Goal: Task Accomplishment & Management: Use online tool/utility

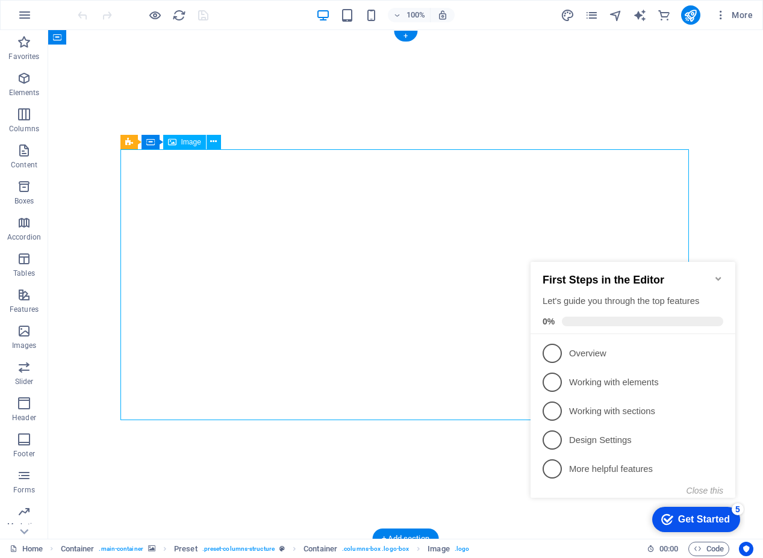
click at [717, 276] on icon "Minimize checklist" at bounding box center [719, 279] width 10 height 10
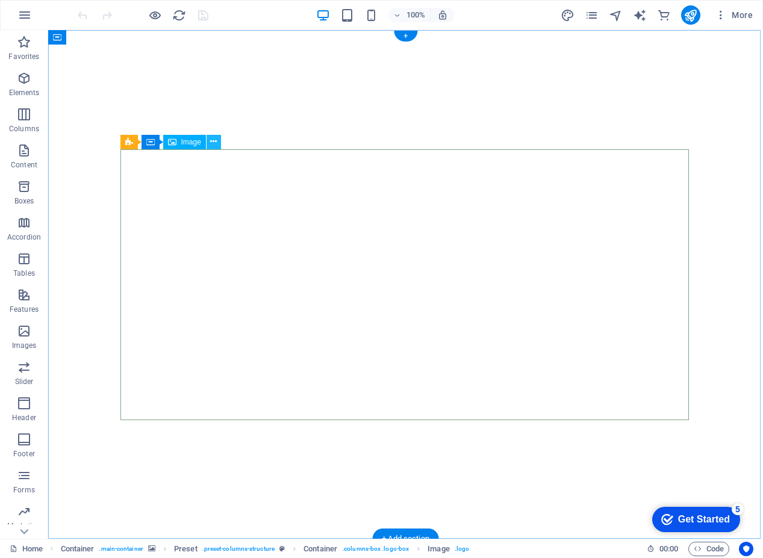
click at [217, 140] on icon at bounding box center [213, 142] width 7 height 13
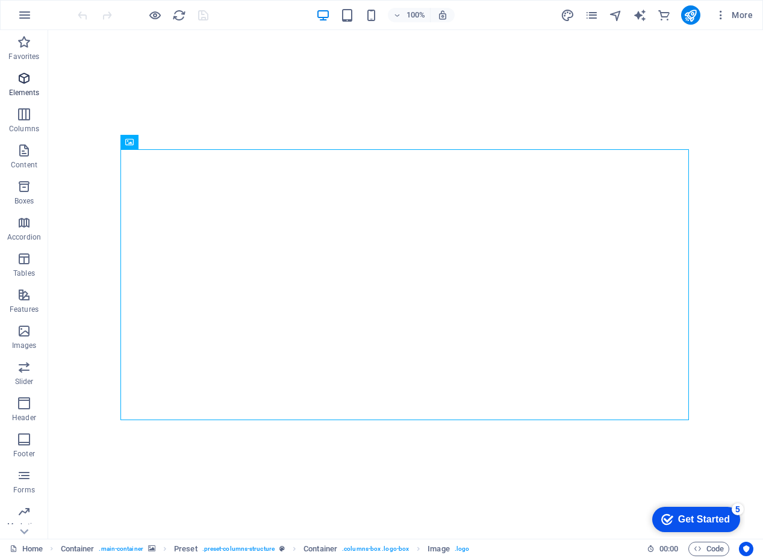
click at [33, 82] on span "Elements" at bounding box center [24, 85] width 48 height 29
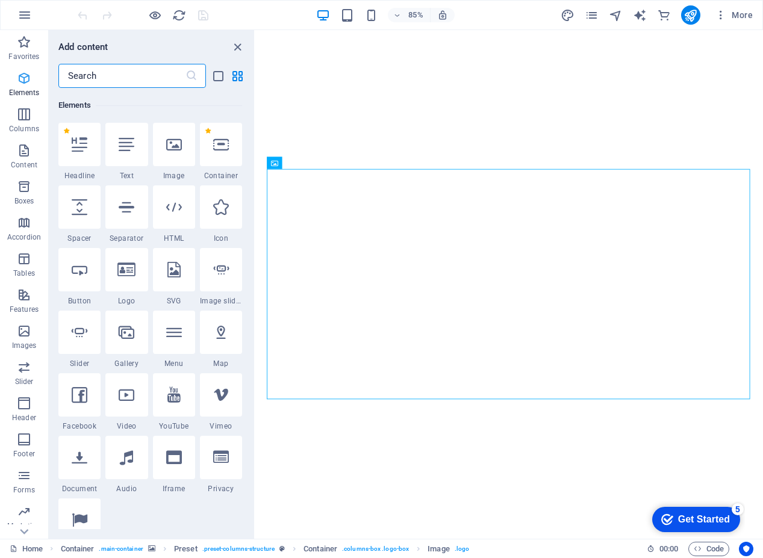
scroll to position [128, 0]
click at [23, 339] on span "Images" at bounding box center [24, 338] width 48 height 29
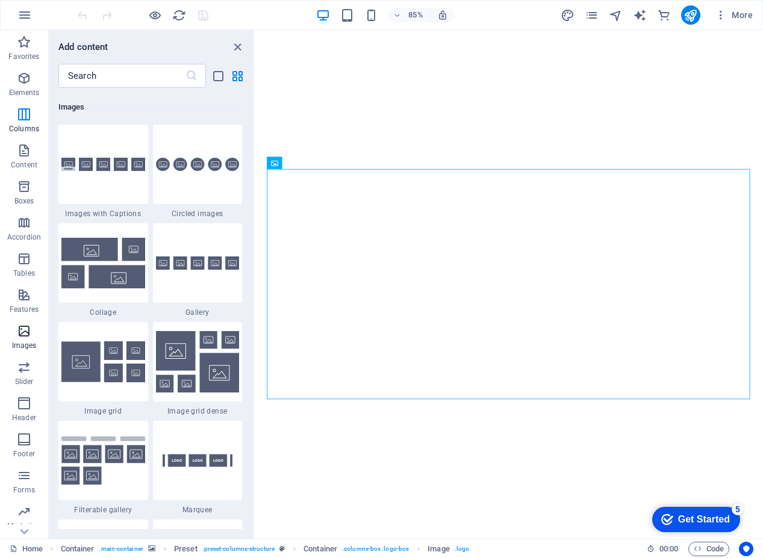
scroll to position [6109, 0]
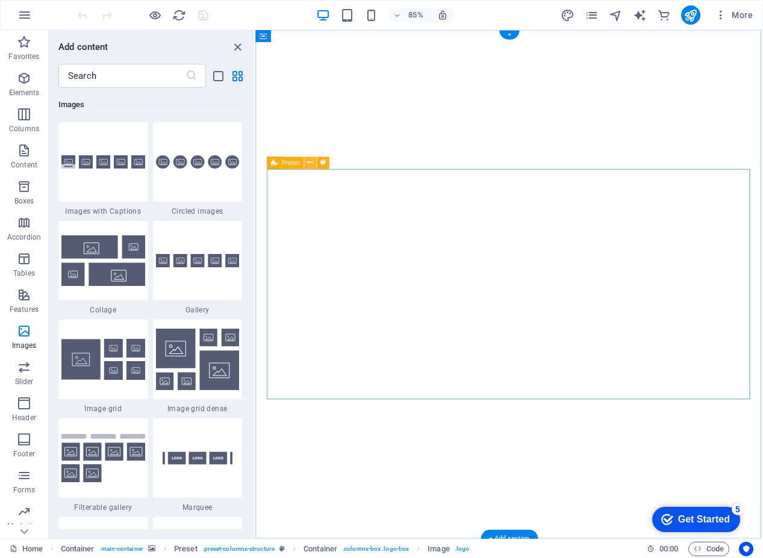
click at [312, 161] on icon at bounding box center [309, 163] width 5 height 11
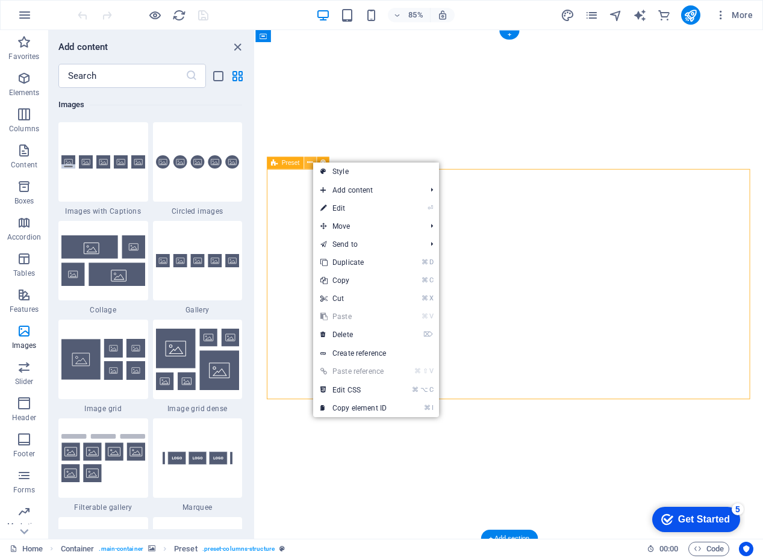
click at [312, 161] on icon at bounding box center [309, 163] width 5 height 11
click at [281, 161] on div "Preset" at bounding box center [285, 163] width 37 height 12
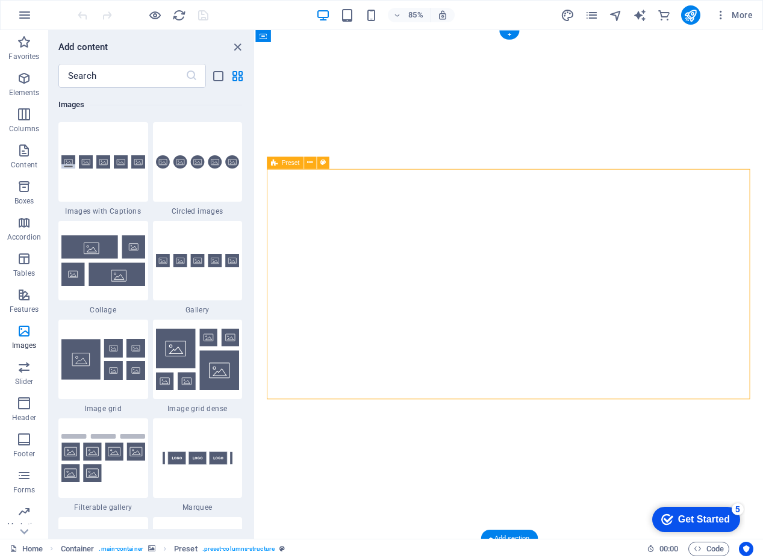
click at [281, 161] on div "Preset" at bounding box center [285, 163] width 37 height 12
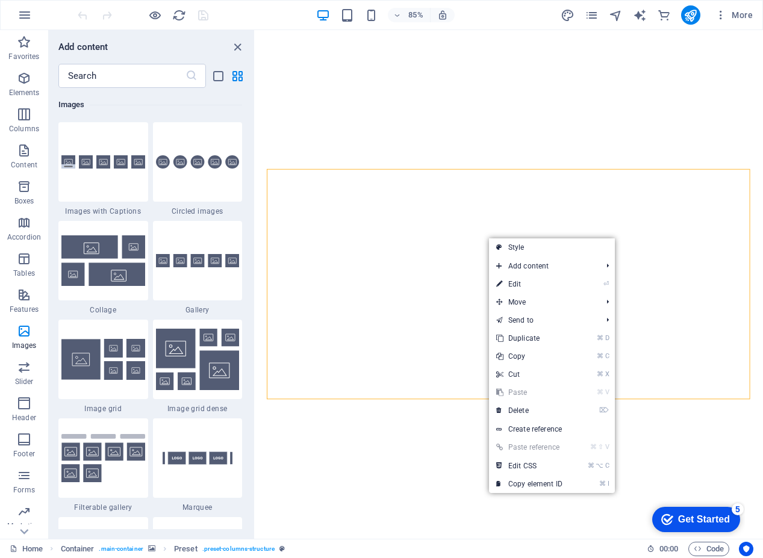
click at [204, 97] on div "Images" at bounding box center [150, 105] width 184 height 34
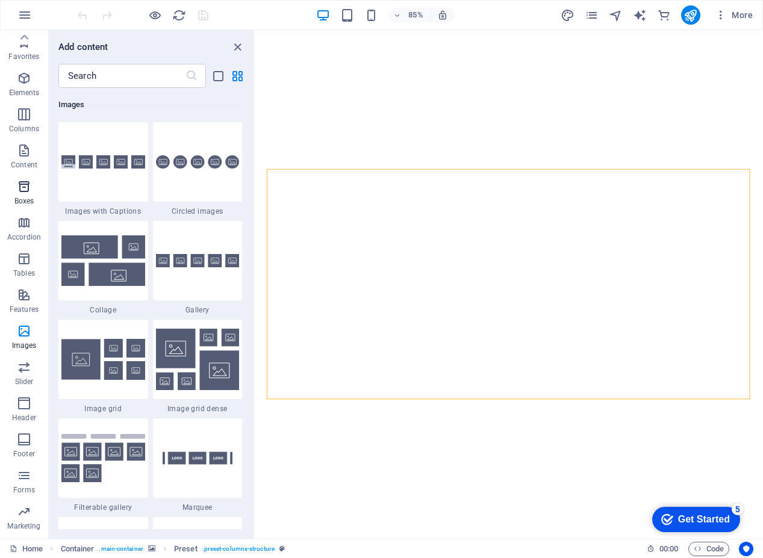
scroll to position [0, 0]
click at [29, 46] on icon "button" at bounding box center [24, 42] width 14 height 14
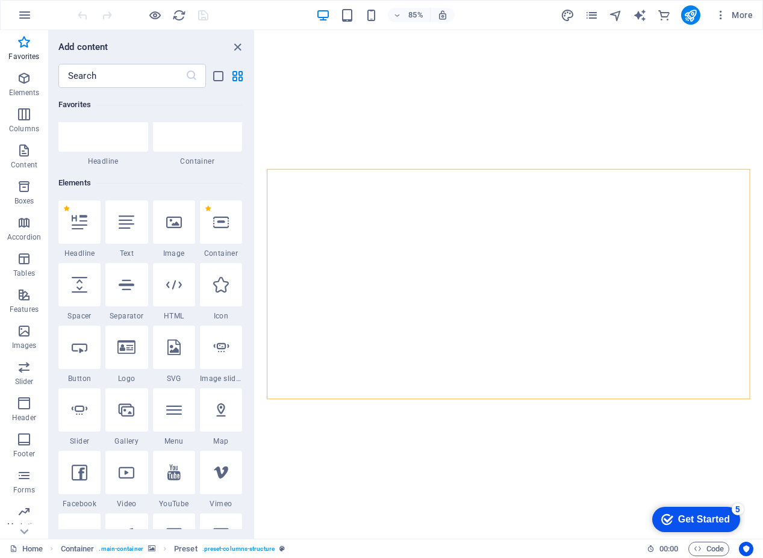
scroll to position [55, 0]
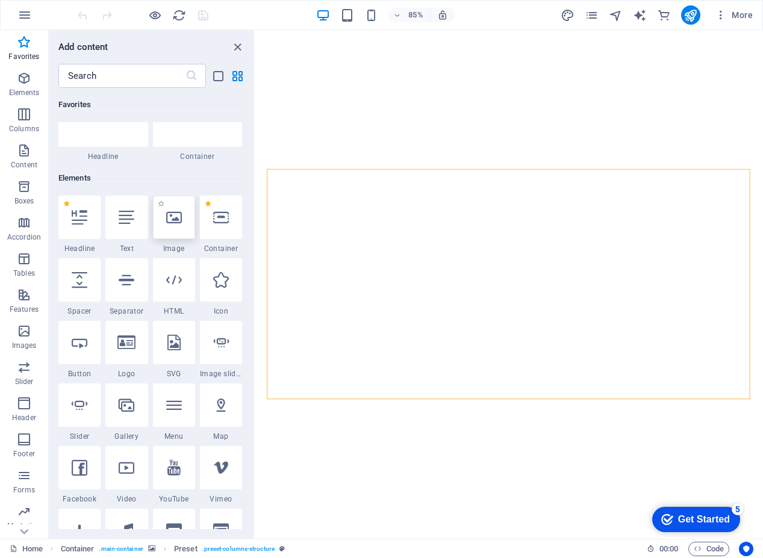
click at [175, 222] on icon at bounding box center [174, 218] width 16 height 16
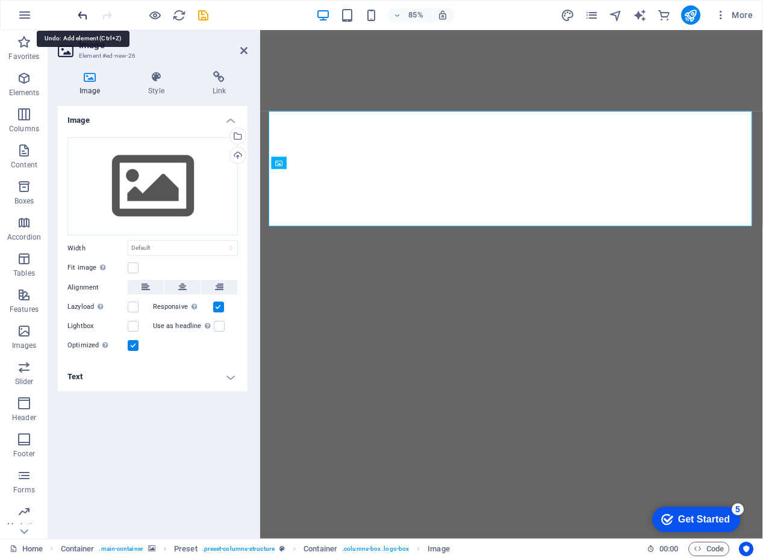
click at [82, 17] on icon "undo" at bounding box center [83, 15] width 14 height 14
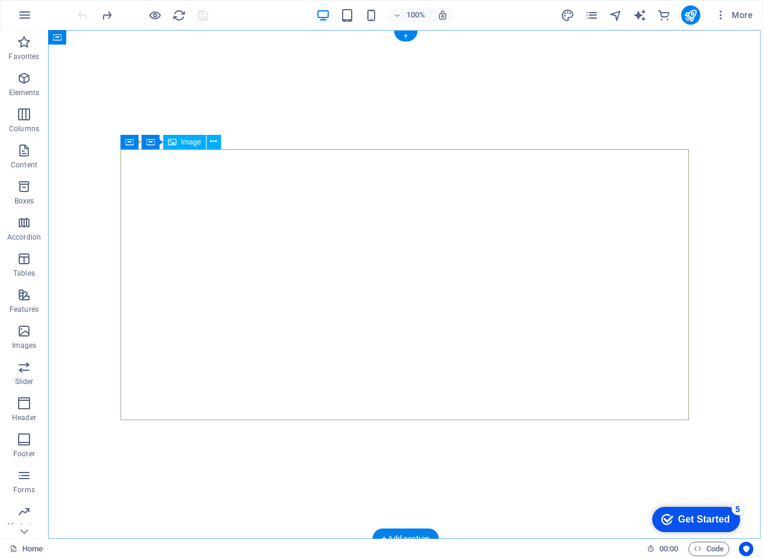
click at [186, 144] on span "Image" at bounding box center [191, 142] width 20 height 7
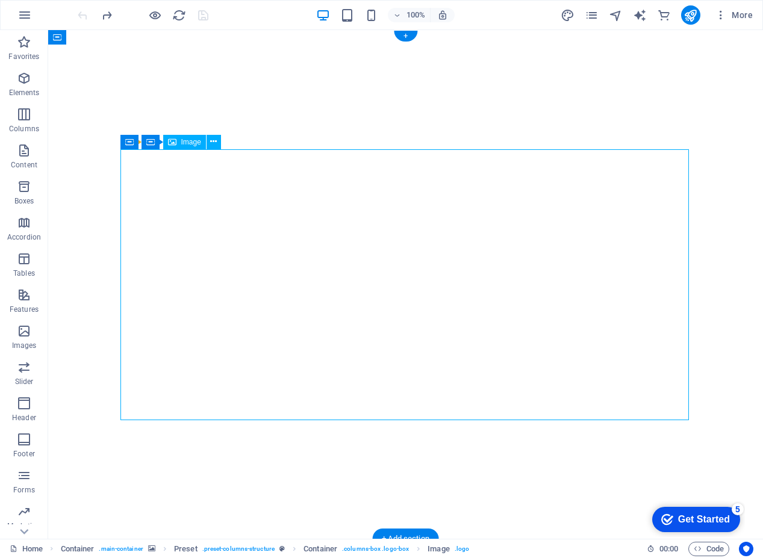
click at [186, 144] on span "Image" at bounding box center [191, 142] width 20 height 7
click at [213, 143] on icon at bounding box center [213, 142] width 7 height 13
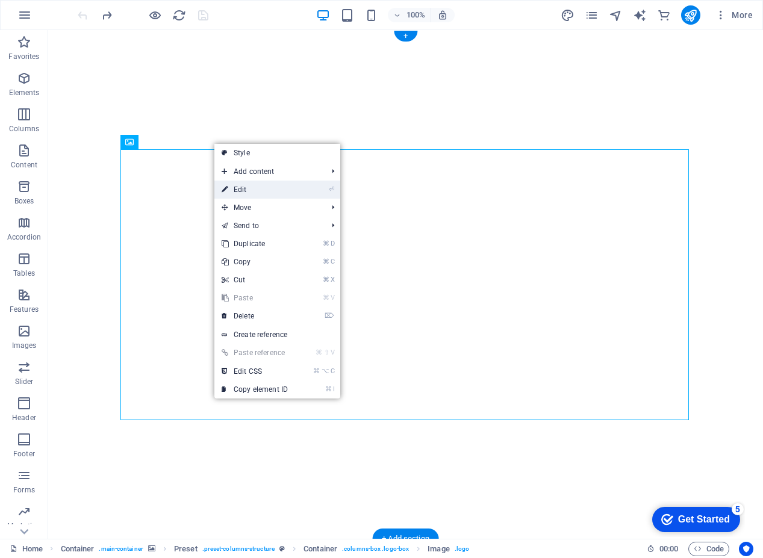
click at [233, 189] on link "⏎ Edit" at bounding box center [254, 190] width 81 height 18
select select "px"
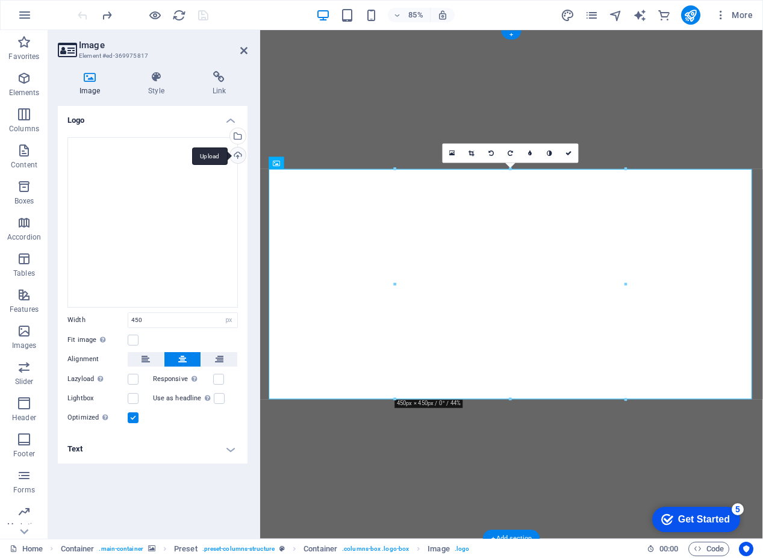
click at [239, 155] on div "Upload" at bounding box center [237, 157] width 18 height 18
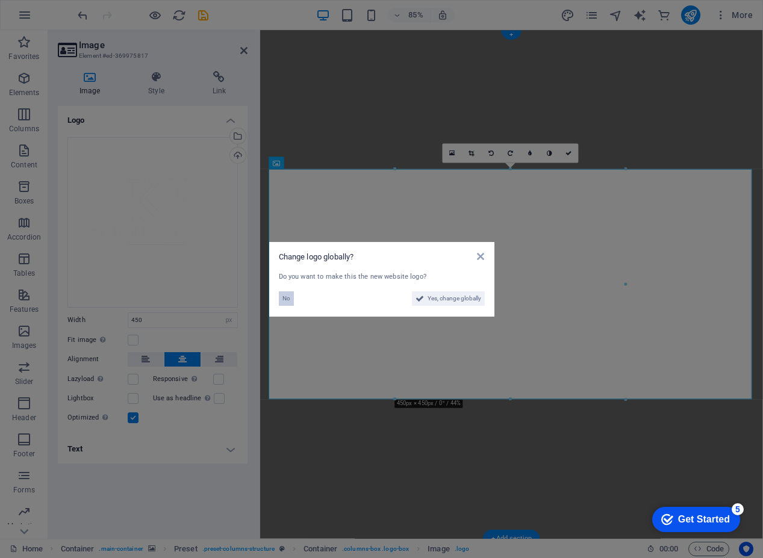
click at [284, 299] on span "No" at bounding box center [287, 299] width 8 height 14
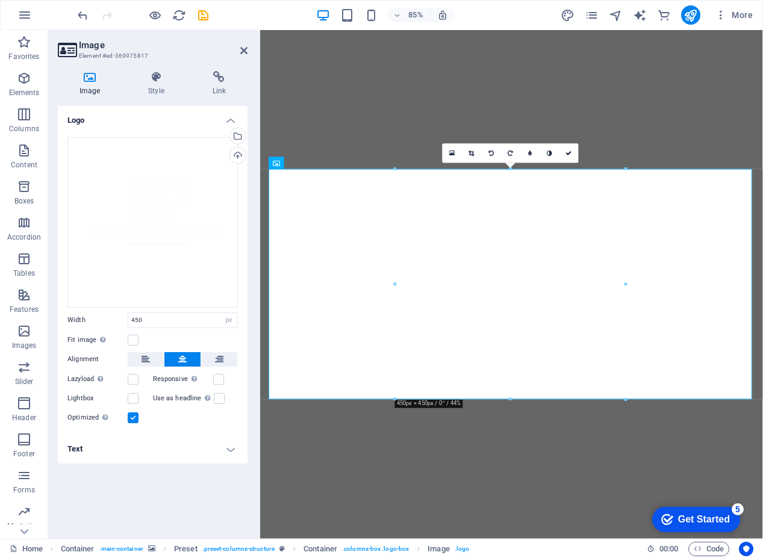
click at [413, 107] on figure at bounding box center [556, 329] width 592 height 599
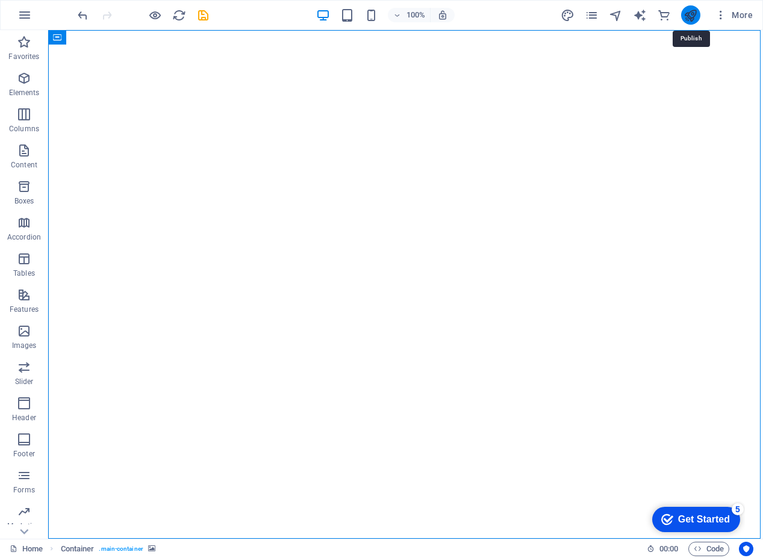
click at [695, 13] on icon "publish" at bounding box center [691, 15] width 14 height 14
